Goal: Information Seeking & Learning: Learn about a topic

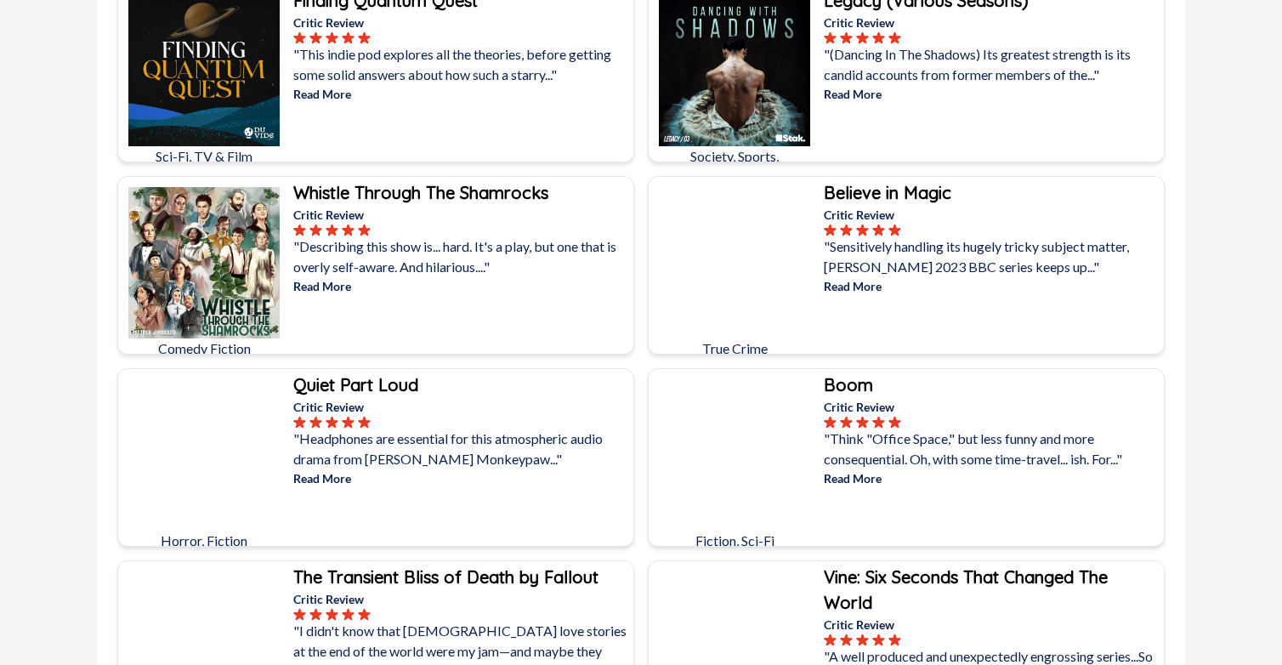
scroll to position [6219, 0]
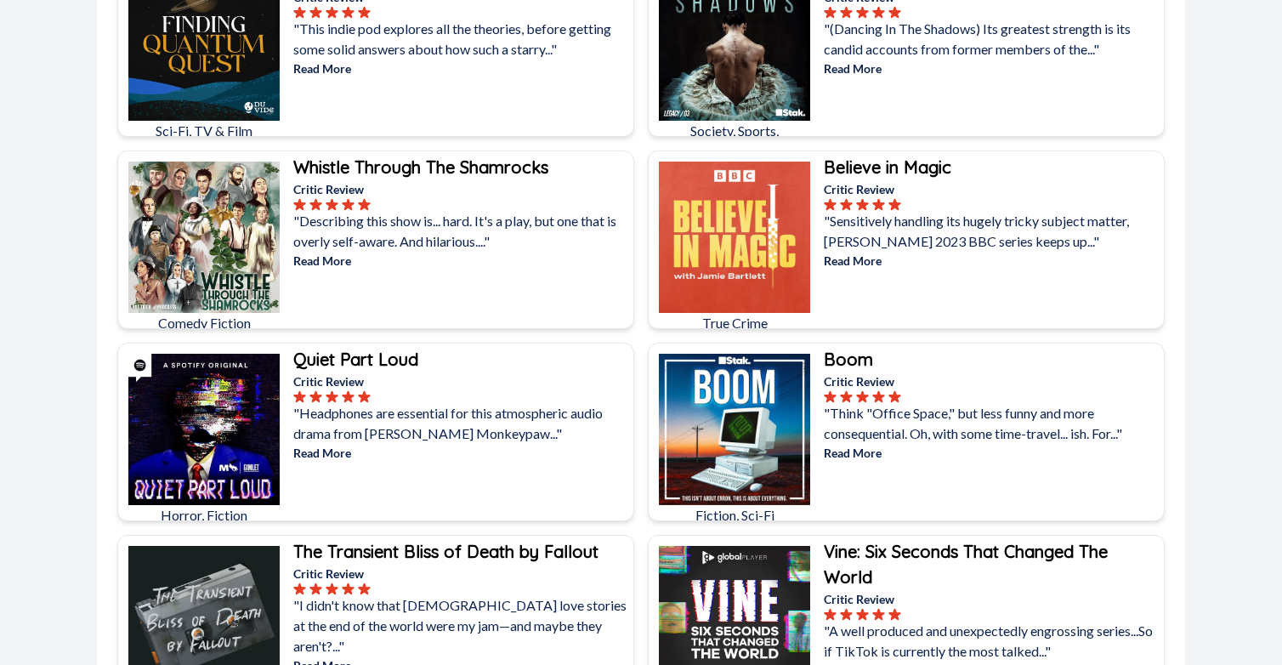
click at [856, 264] on p "Read More" at bounding box center [992, 261] width 337 height 18
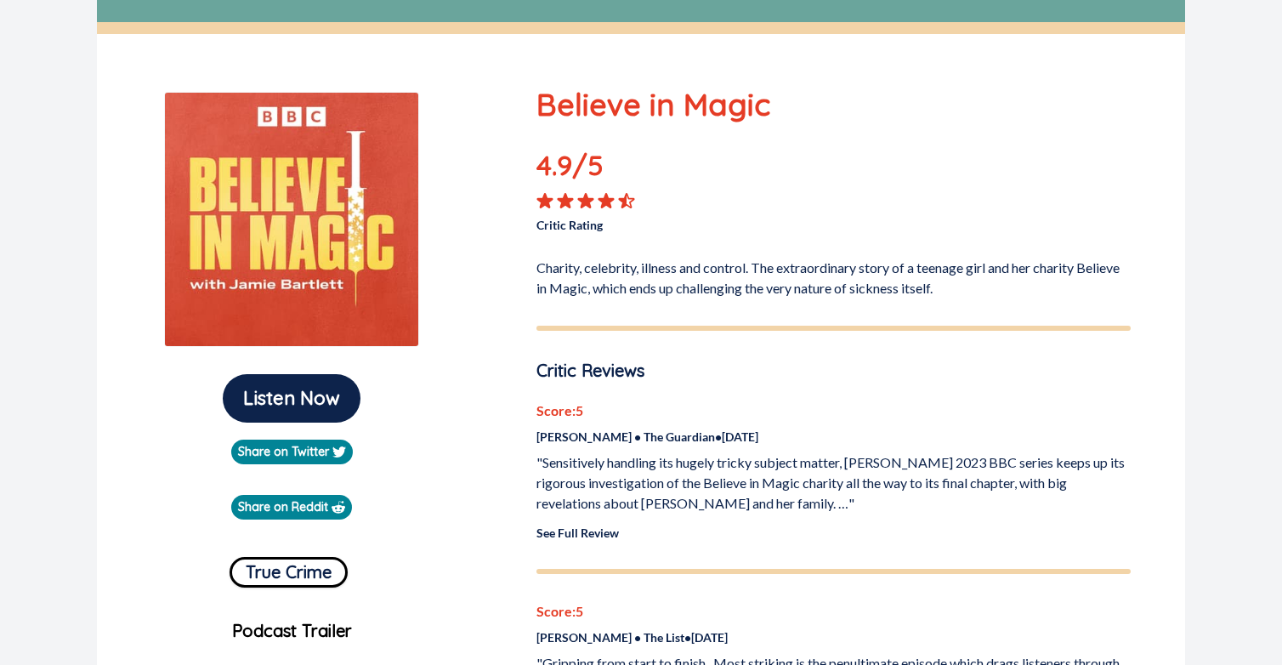
scroll to position [133, 0]
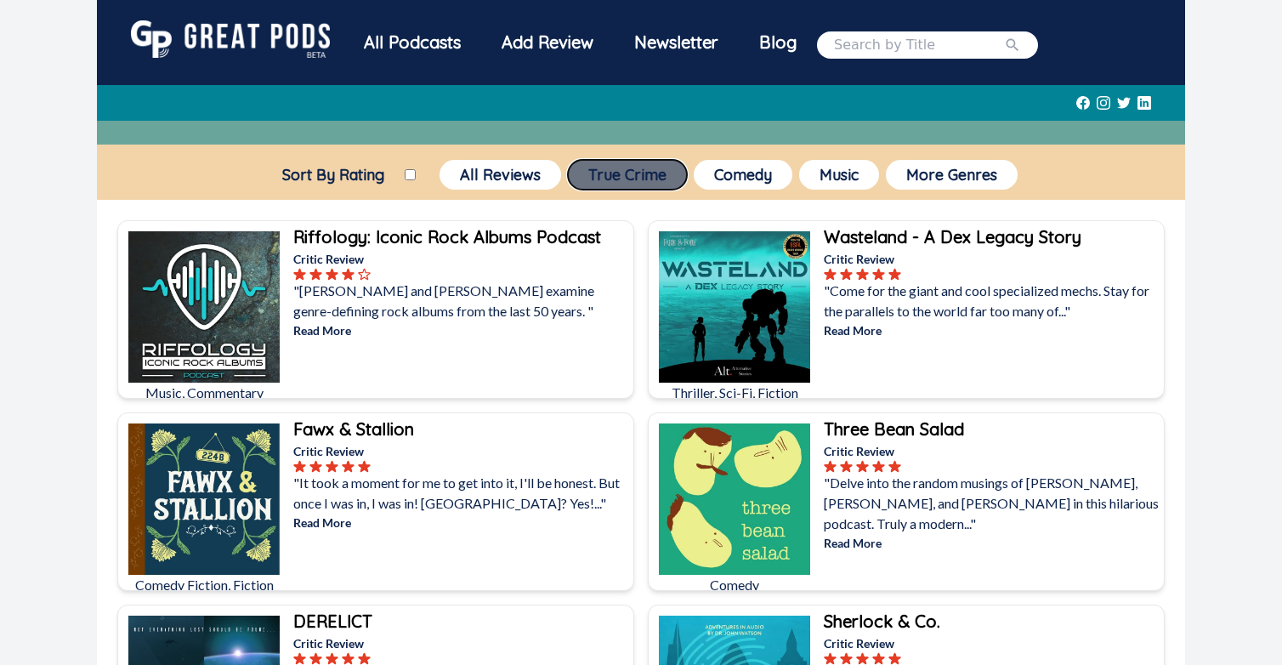
click at [638, 168] on button "True Crime" at bounding box center [627, 175] width 119 height 30
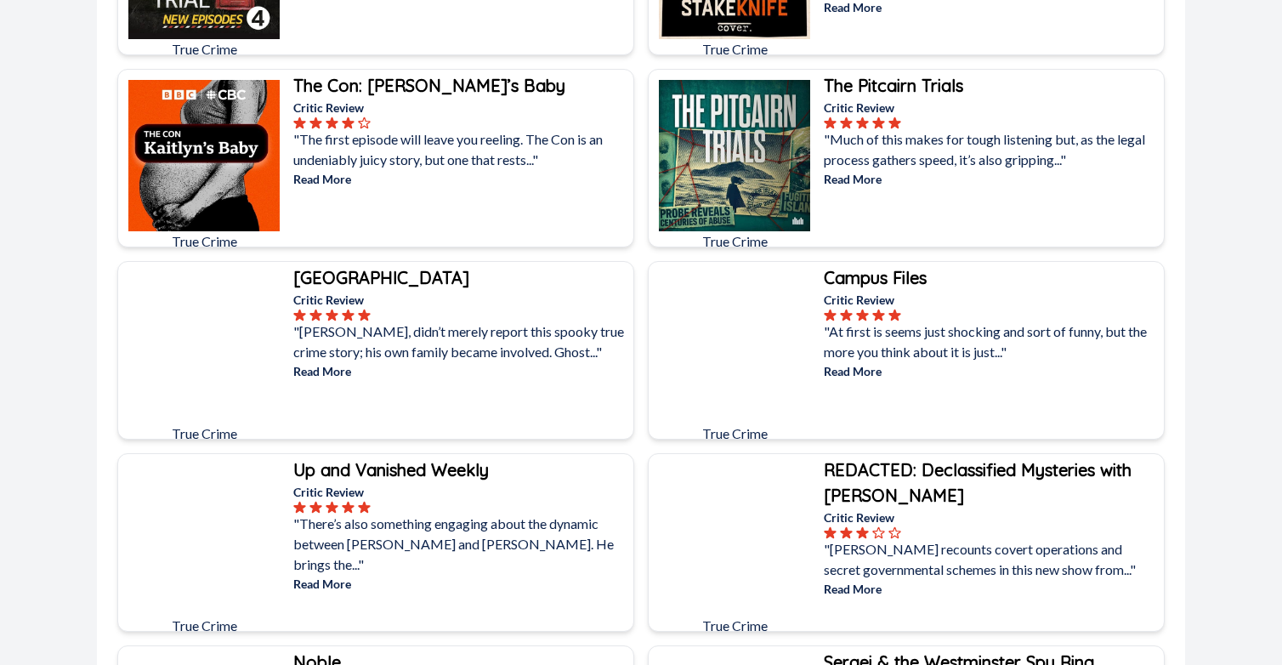
scroll to position [3541, 0]
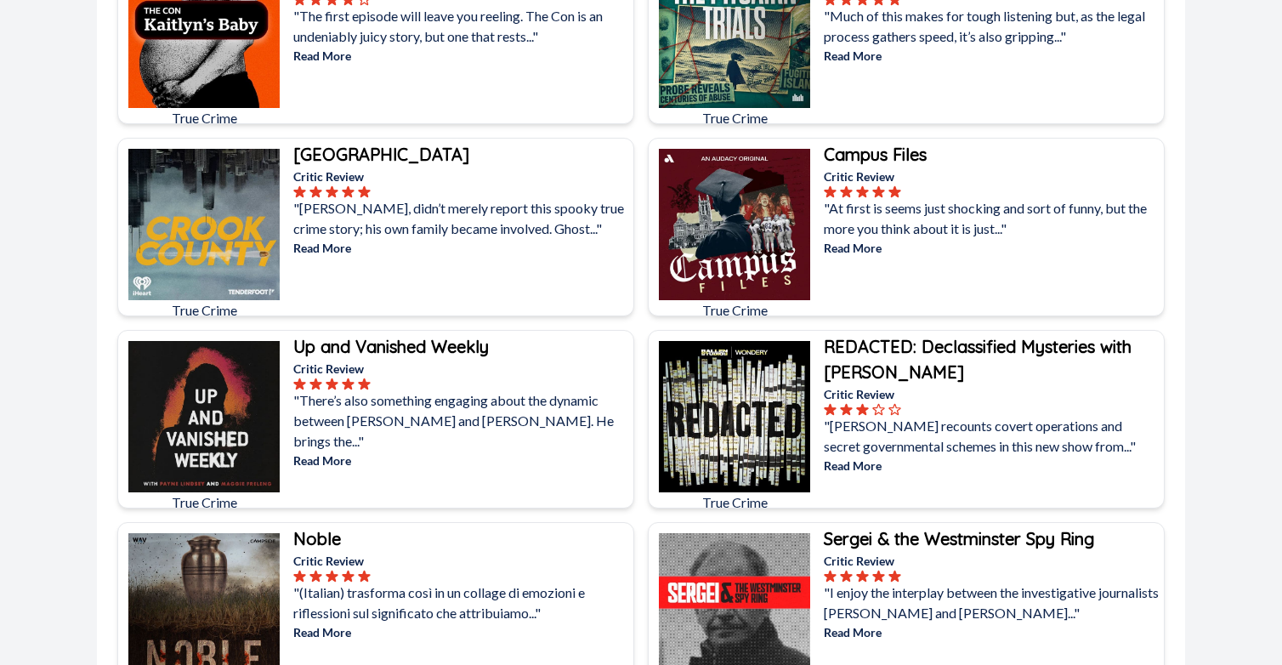
click at [867, 251] on p "Read More" at bounding box center [992, 248] width 337 height 18
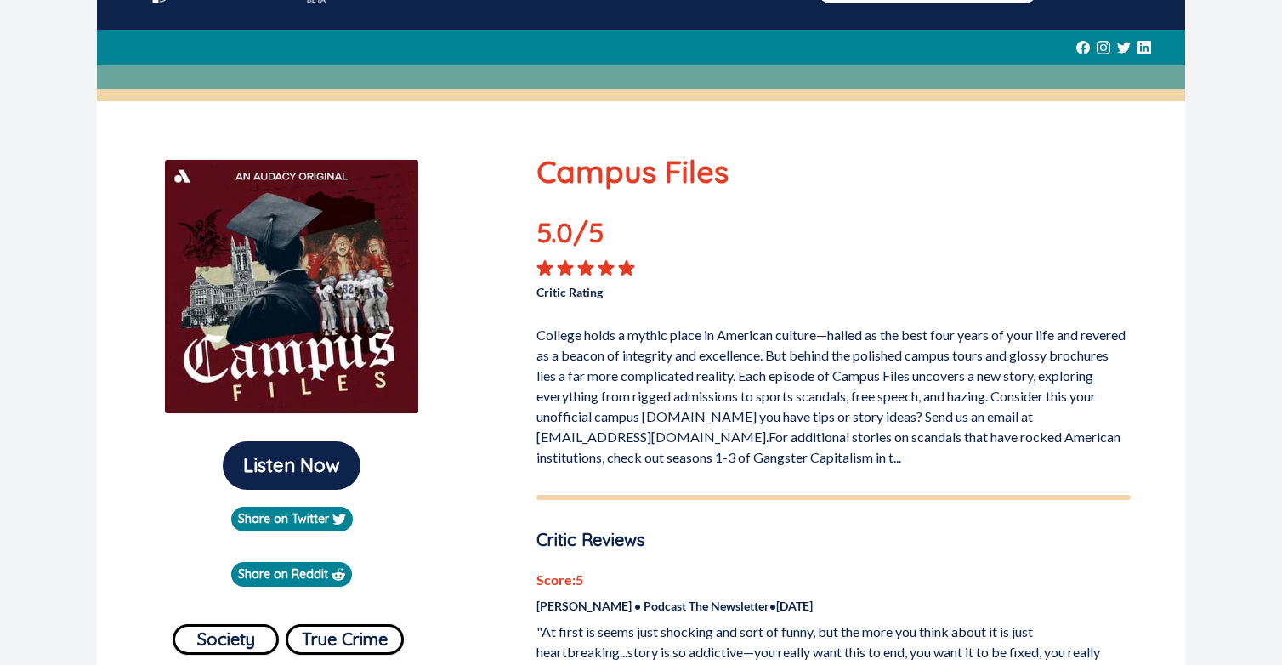
scroll to position [60, 0]
